Goal: Use online tool/utility

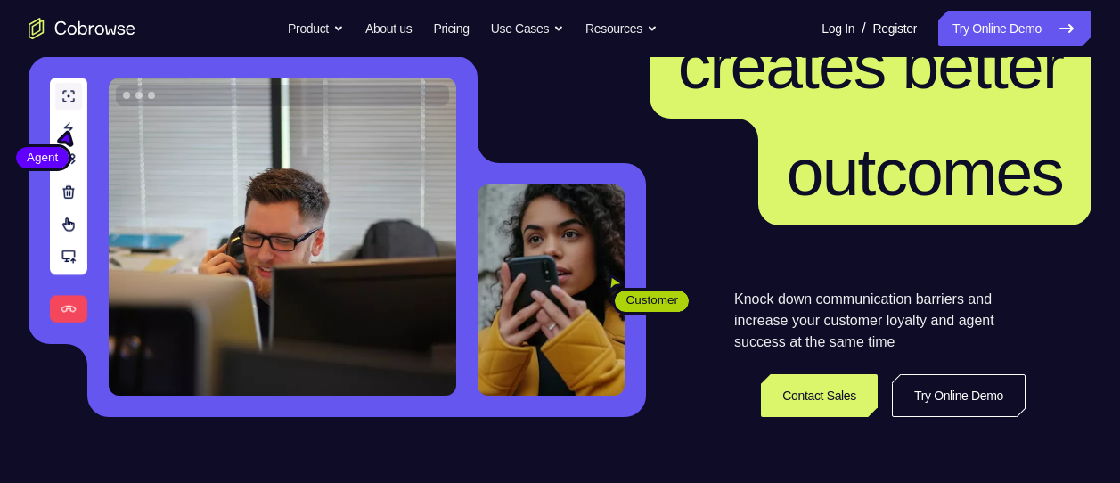
scroll to position [189, 0]
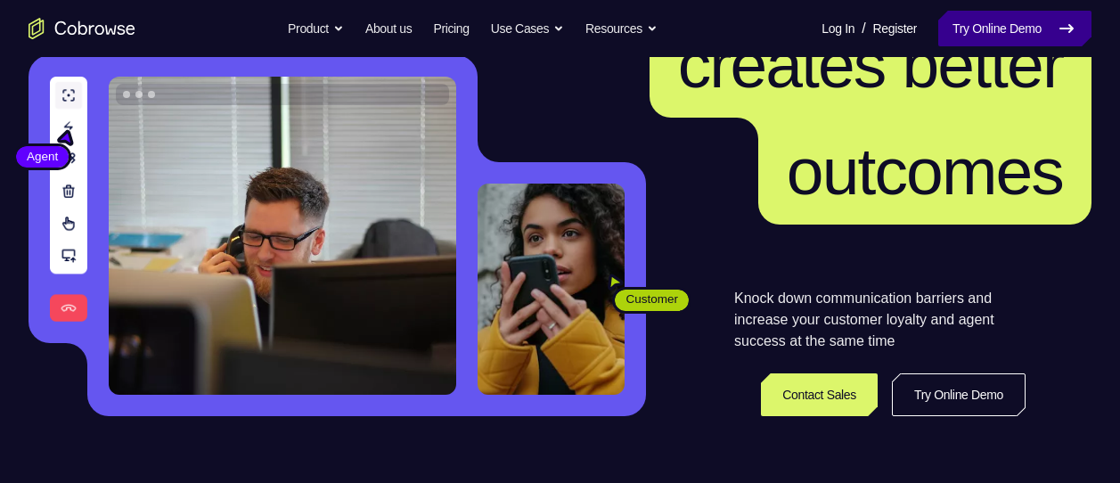
click at [1003, 25] on link "Try Online Demo" at bounding box center [1014, 29] width 153 height 36
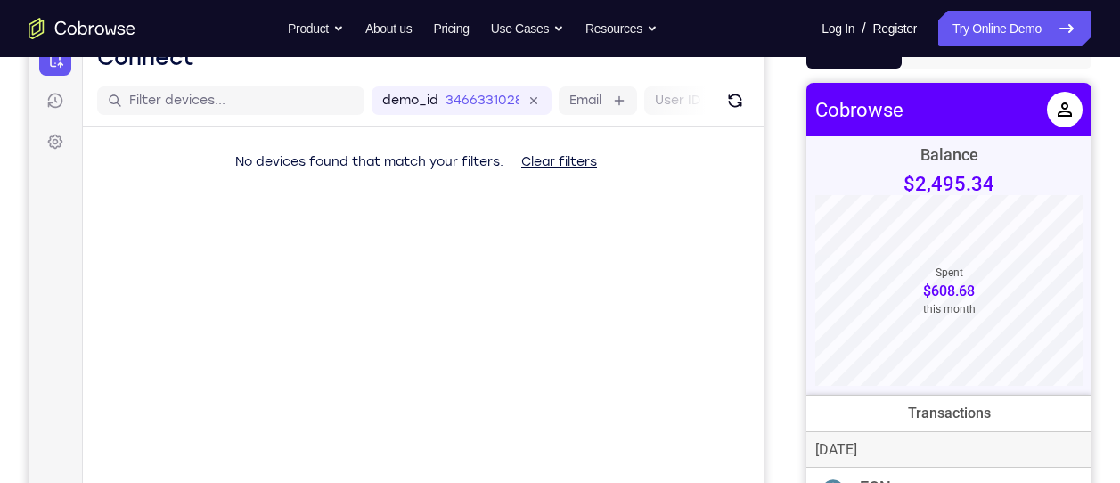
scroll to position [155, 0]
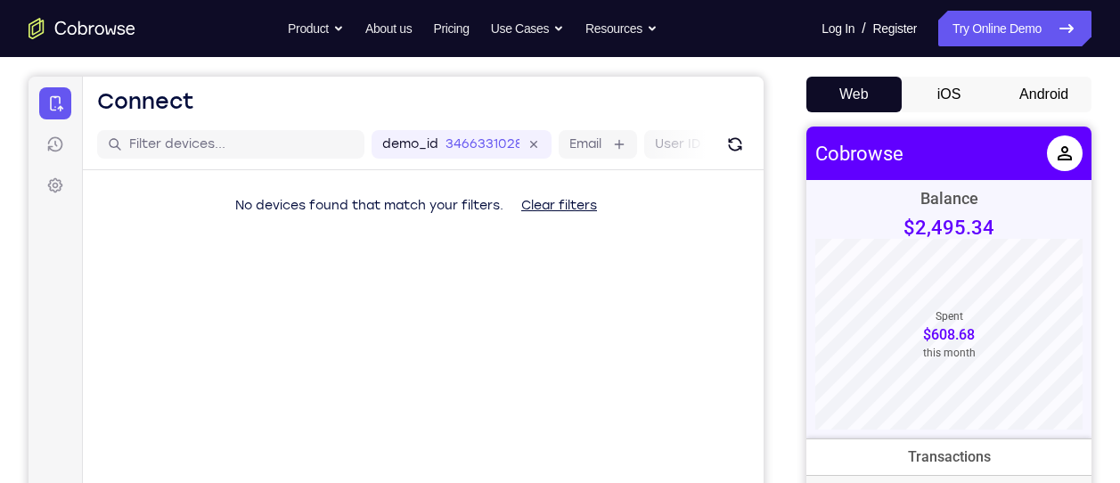
click at [1048, 79] on button "Android" at bounding box center [1043, 95] width 95 height 36
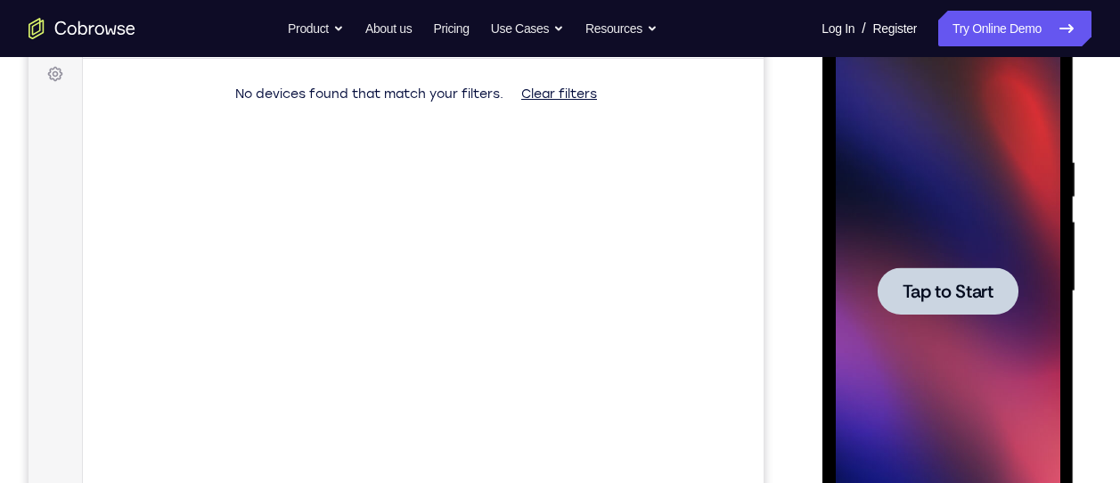
scroll to position [273, 0]
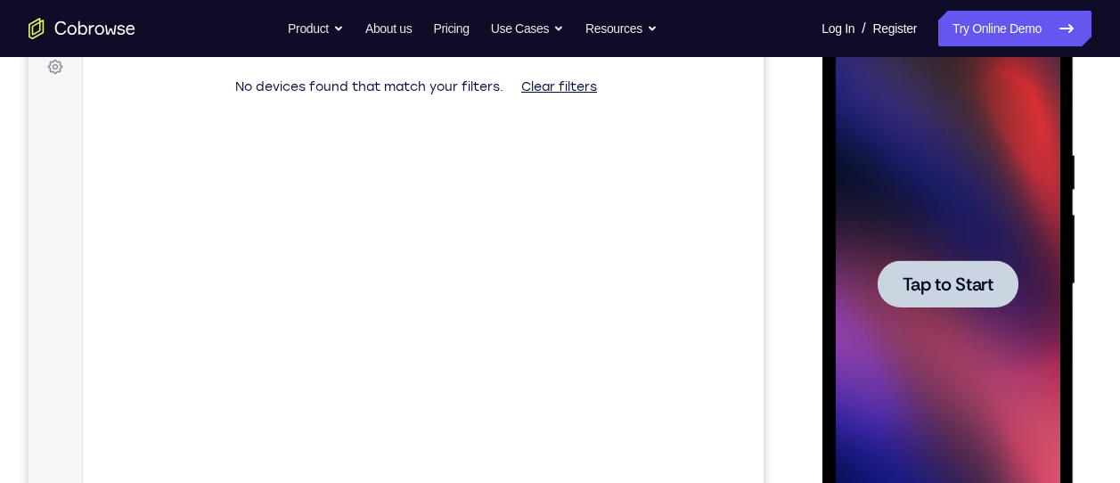
click at [936, 275] on span "Tap to Start" at bounding box center [946, 284] width 91 height 18
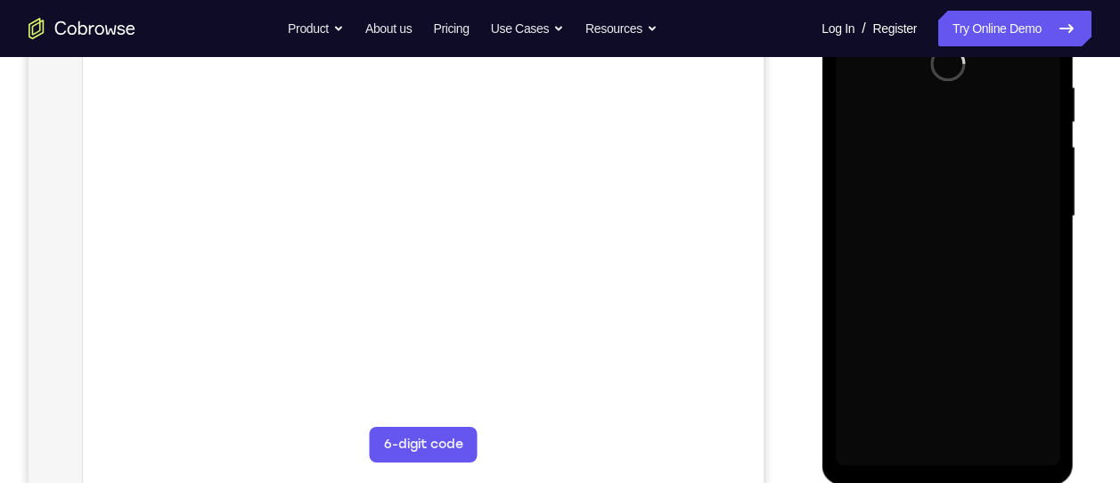
scroll to position [323, 0]
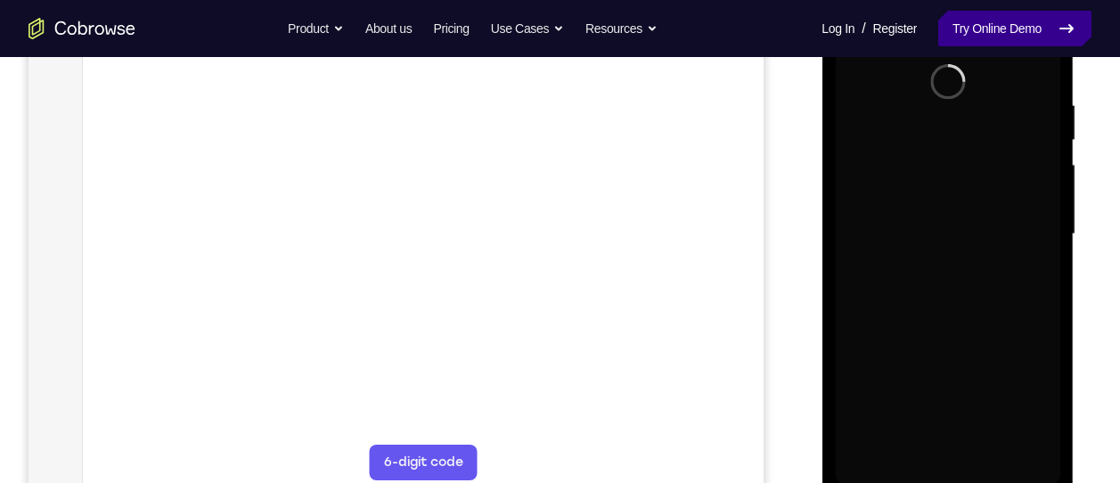
click at [1040, 36] on link "Try Online Demo" at bounding box center [1014, 29] width 153 height 36
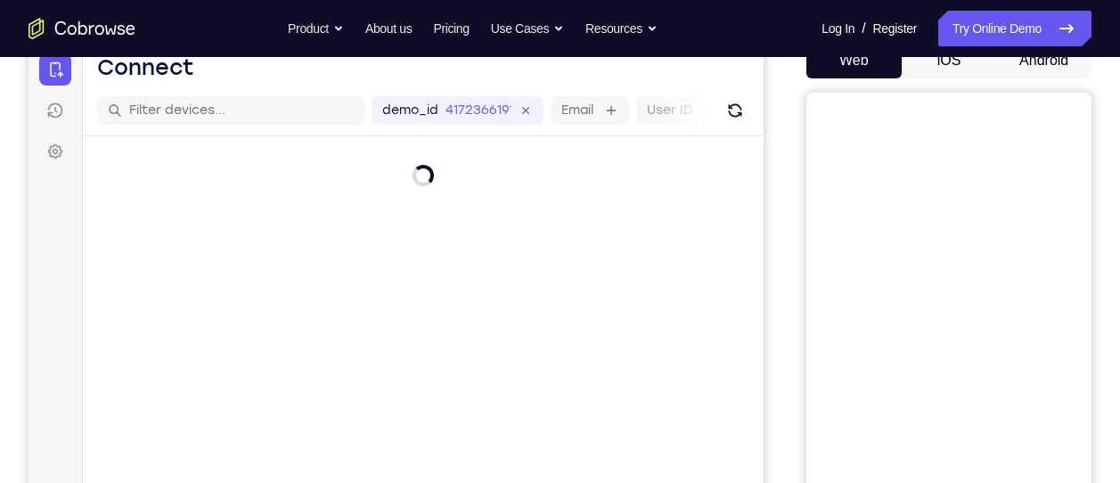
click at [1048, 66] on button "Android" at bounding box center [1043, 61] width 95 height 36
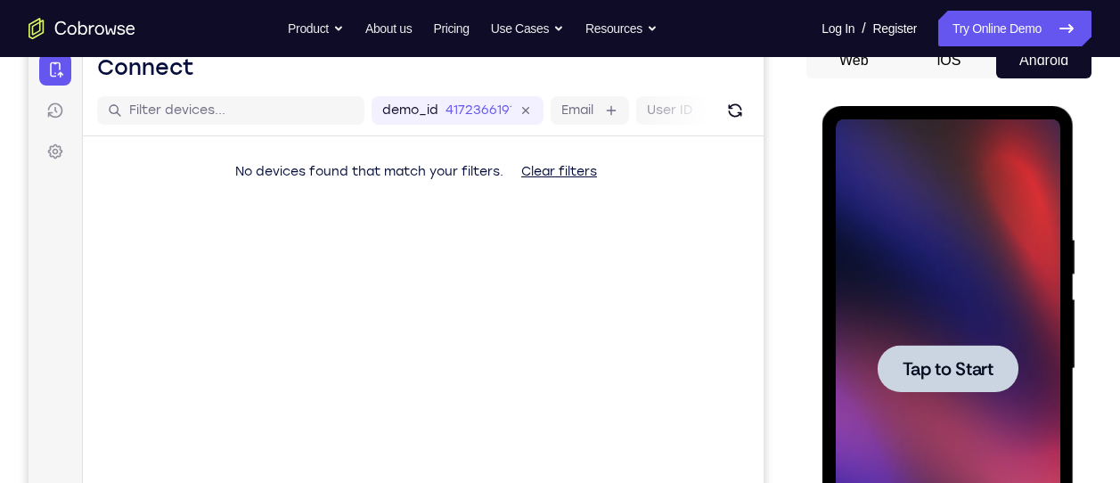
click at [954, 387] on div at bounding box center [947, 368] width 141 height 47
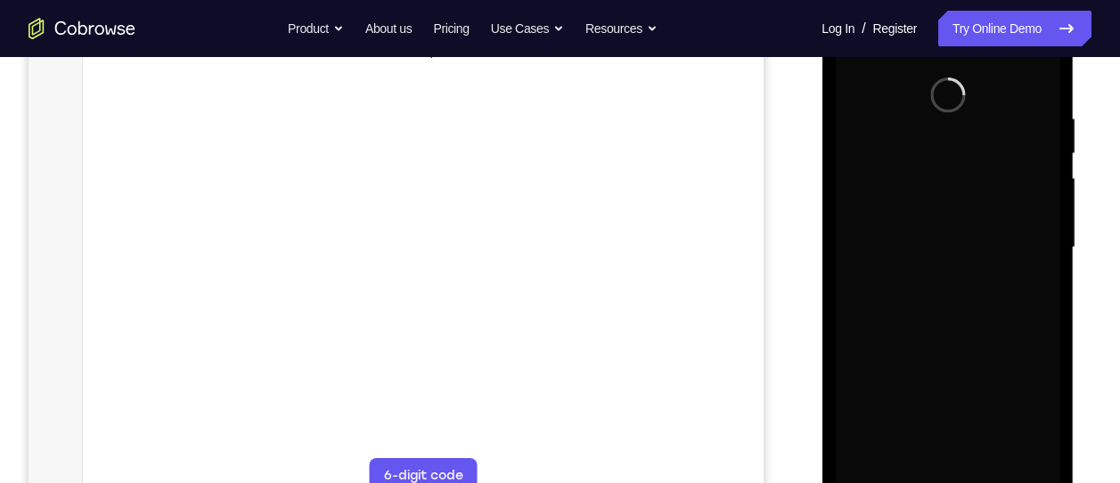
scroll to position [299, 0]
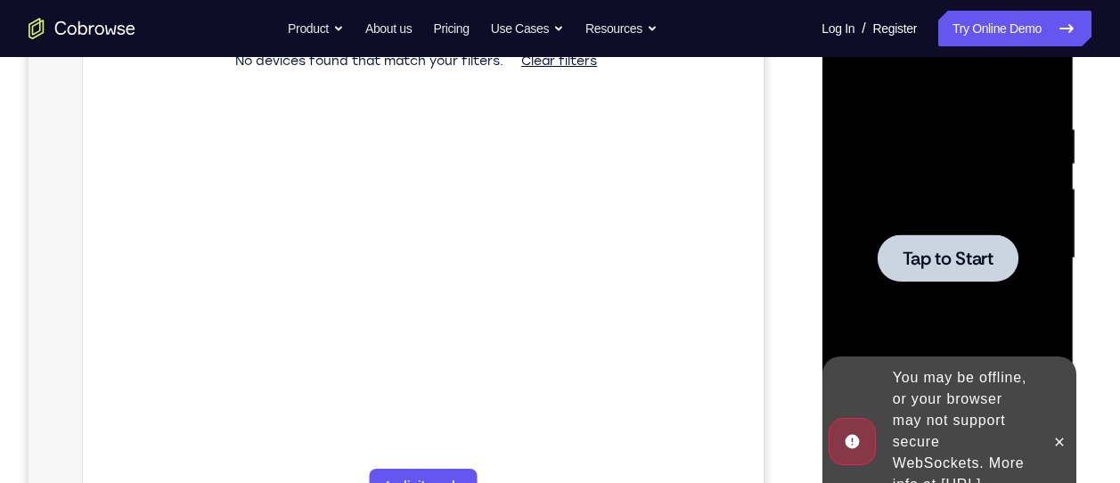
click at [931, 259] on span "Tap to Start" at bounding box center [946, 258] width 91 height 18
click at [1059, 437] on icon at bounding box center [1059, 441] width 8 height 8
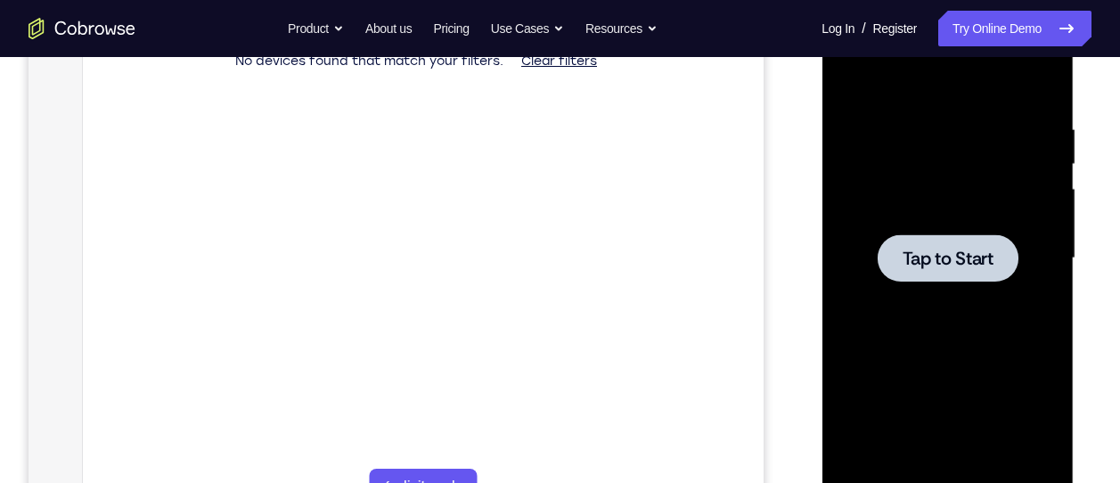
click at [959, 278] on div at bounding box center [947, 257] width 141 height 47
click at [934, 260] on span "Tap to Start" at bounding box center [946, 258] width 91 height 18
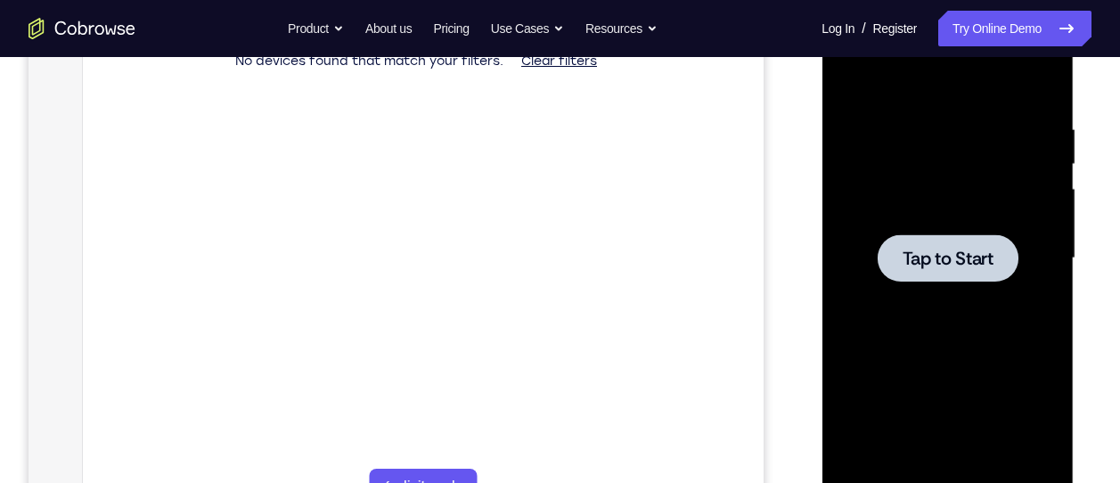
click at [934, 260] on span "Tap to Start" at bounding box center [946, 258] width 91 height 18
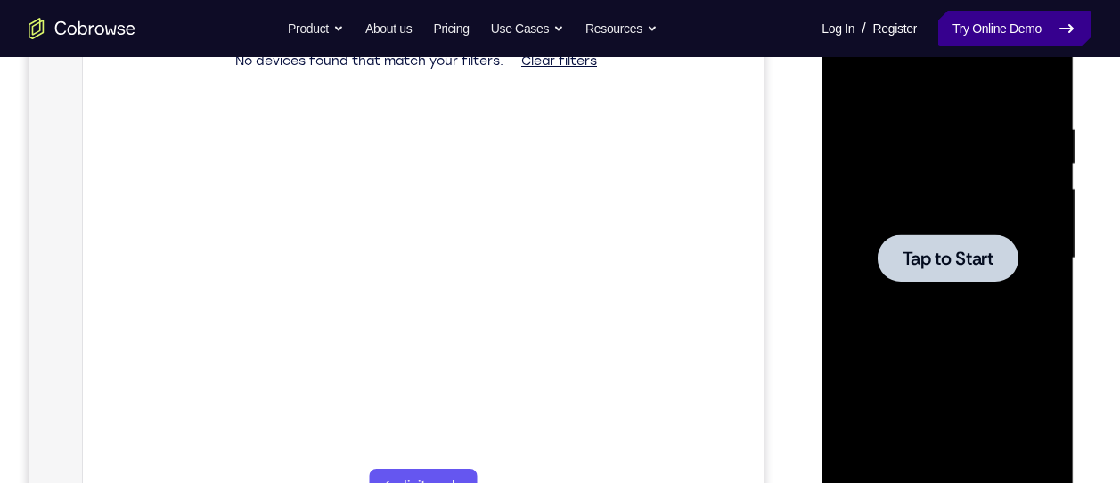
click at [998, 29] on link "Try Online Demo" at bounding box center [1014, 29] width 153 height 36
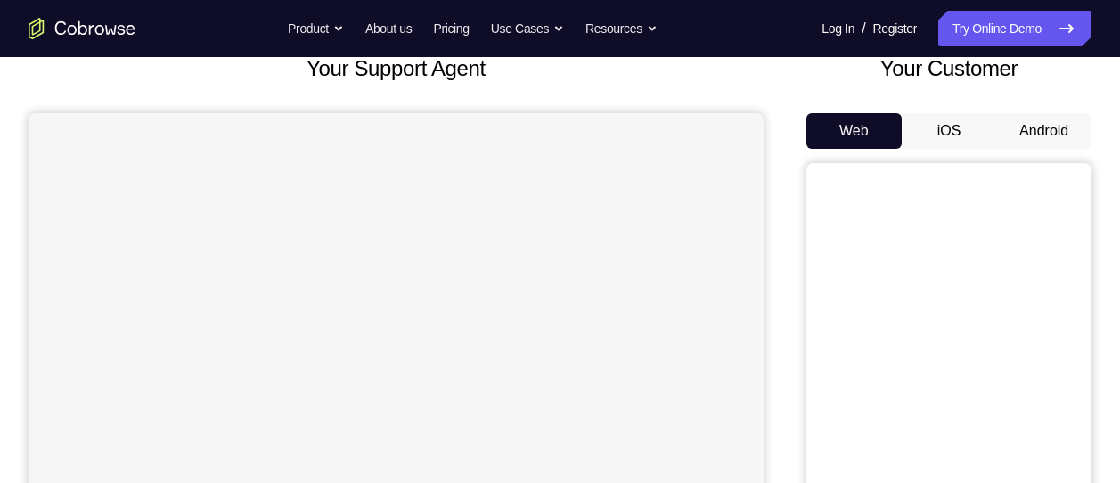
scroll to position [119, 0]
click at [1011, 137] on button "Android" at bounding box center [1043, 130] width 95 height 36
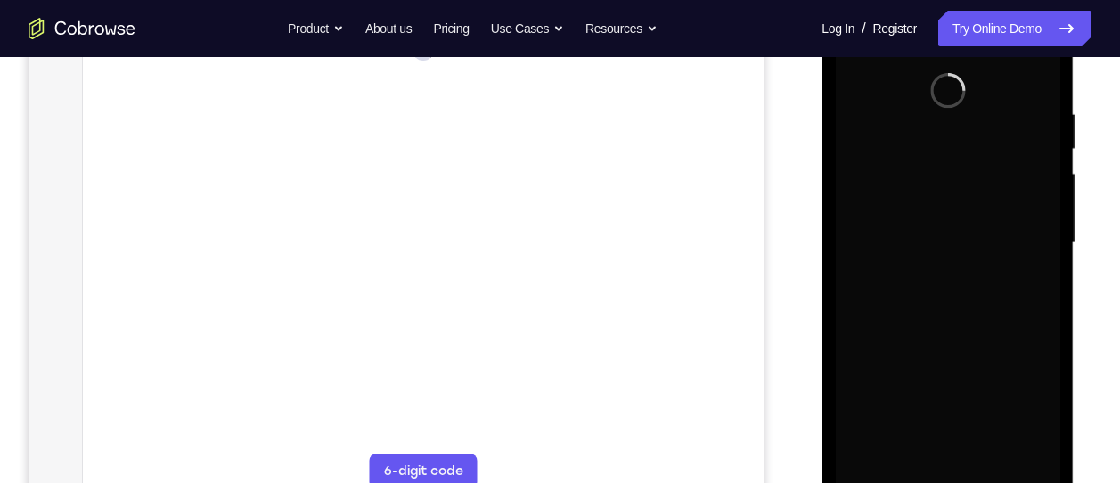
scroll to position [315, 0]
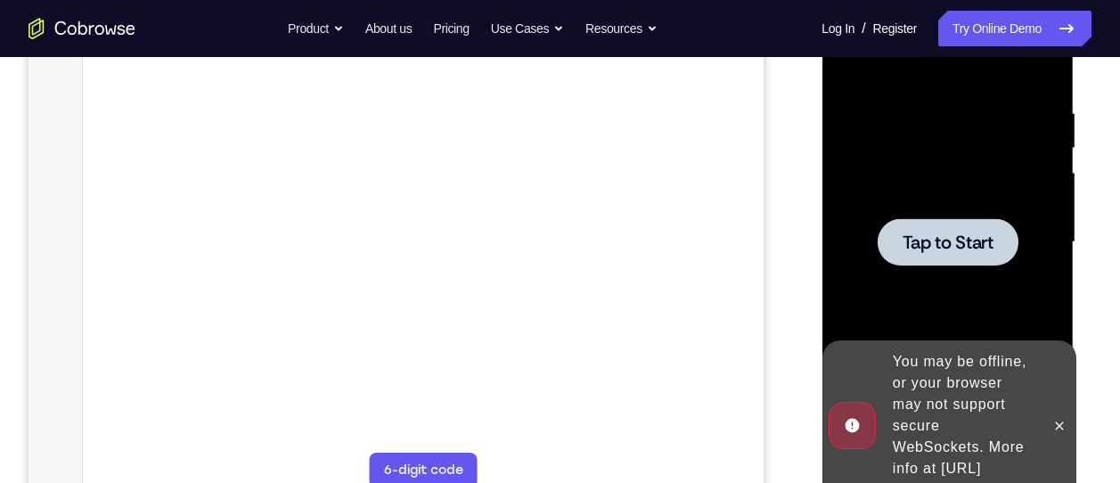
click at [957, 256] on div at bounding box center [947, 241] width 141 height 47
click at [958, 248] on span "Tap to Start" at bounding box center [946, 242] width 91 height 18
click at [1065, 419] on icon at bounding box center [1058, 426] width 14 height 14
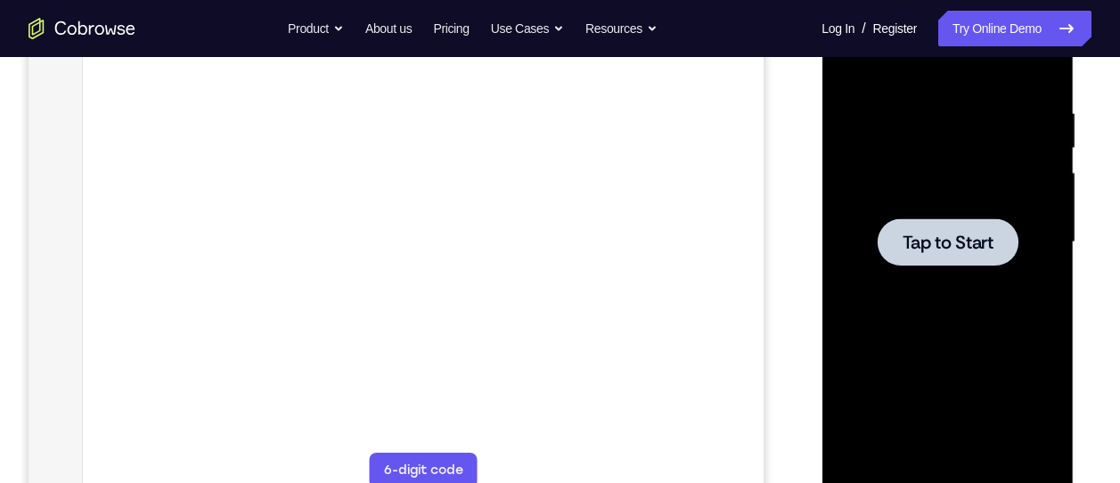
click at [937, 258] on div at bounding box center [947, 241] width 141 height 47
click at [910, 225] on div at bounding box center [947, 241] width 141 height 47
